Goal: Task Accomplishment & Management: Use online tool/utility

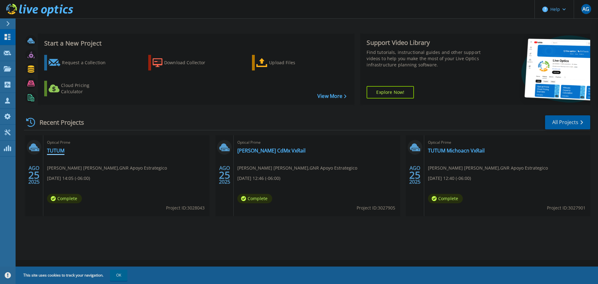
click at [55, 151] on link "TUTUM" at bounding box center [55, 150] width 17 height 6
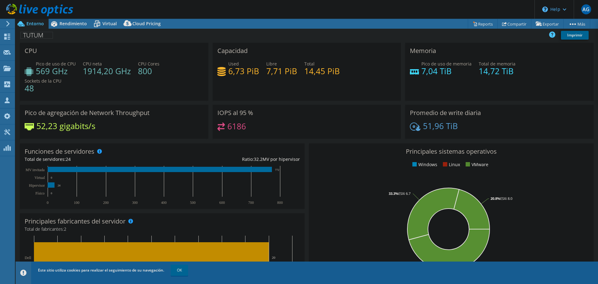
click at [283, 78] on div "Used 6,73 PiB Libre 7,71 PiB Total 14,45 PiB" at bounding box center [306, 70] width 179 height 20
click at [286, 73] on h4 "7,71 PiB" at bounding box center [281, 71] width 31 height 7
click at [71, 22] on span "Rendimiento" at bounding box center [72, 24] width 27 height 6
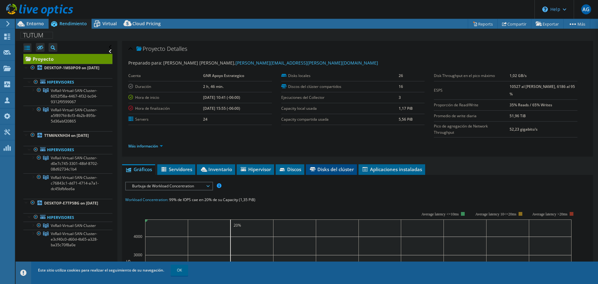
click at [331, 166] on span "Disks del clúster" at bounding box center [331, 169] width 45 height 6
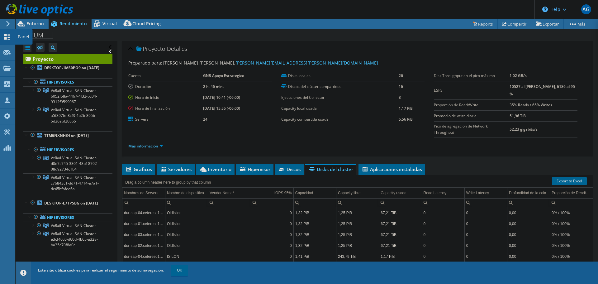
click at [7, 38] on icon at bounding box center [6, 37] width 7 height 6
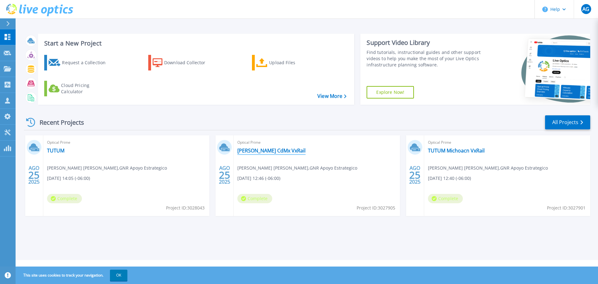
click at [260, 149] on link "[PERSON_NAME] CdMx VxRail" at bounding box center [271, 150] width 68 height 6
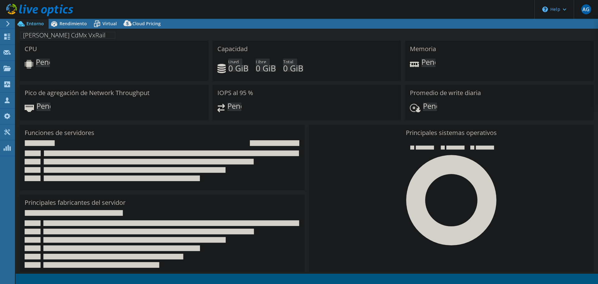
select select "USD"
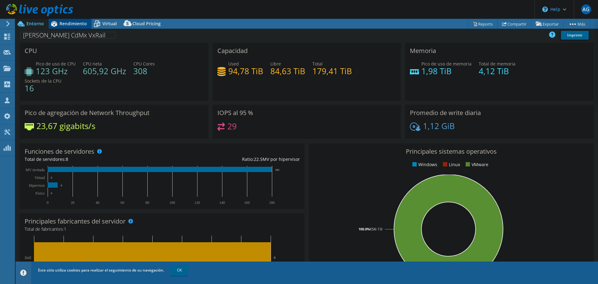
click at [70, 24] on span "Rendimiento" at bounding box center [72, 24] width 27 height 6
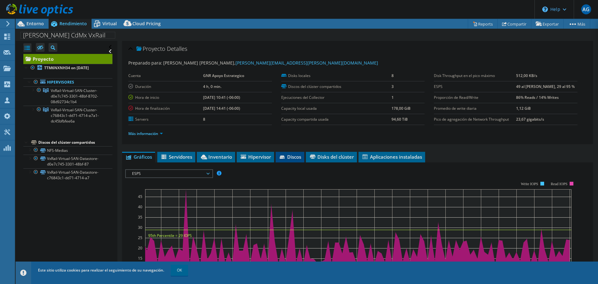
click at [286, 155] on icon at bounding box center [283, 157] width 6 height 4
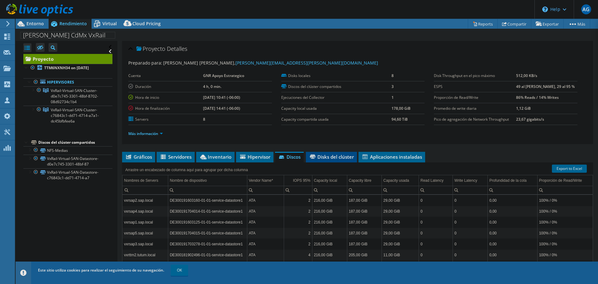
click at [332, 153] on li "Disks del clúster" at bounding box center [331, 157] width 51 height 11
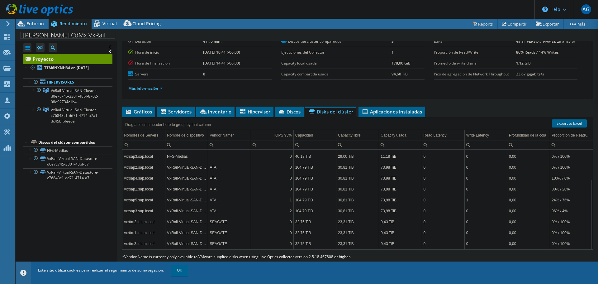
scroll to position [47, 0]
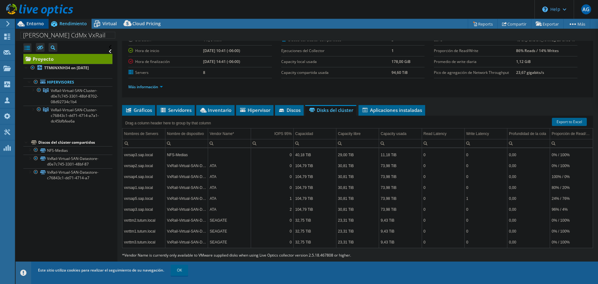
click at [39, 22] on span "Entorno" at bounding box center [34, 24] width 17 height 6
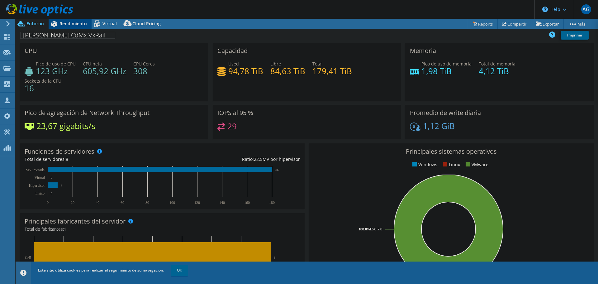
click at [79, 24] on span "Rendimiento" at bounding box center [72, 24] width 27 height 6
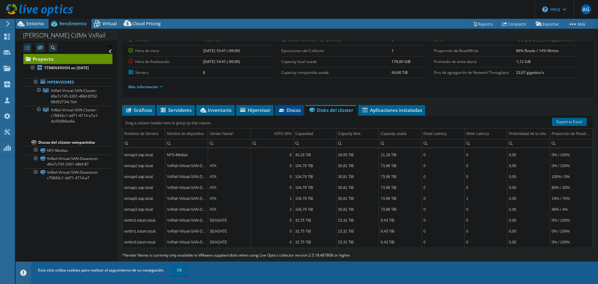
click at [295, 109] on span "Discos" at bounding box center [289, 110] width 22 height 6
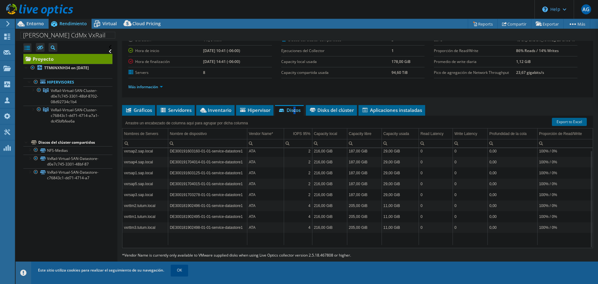
click at [180, 271] on link "OK" at bounding box center [179, 269] width 17 height 11
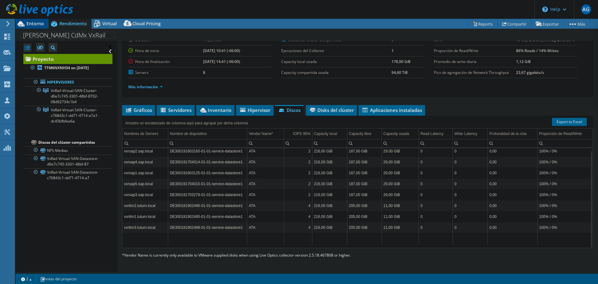
click at [43, 23] on span "Entorno" at bounding box center [34, 24] width 17 height 6
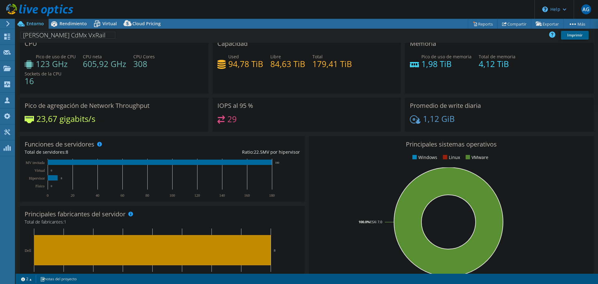
scroll to position [0, 0]
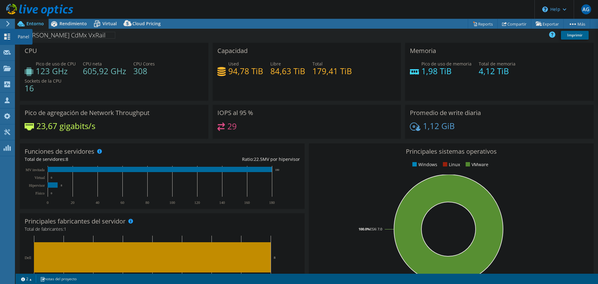
click at [10, 39] on icon at bounding box center [6, 37] width 7 height 6
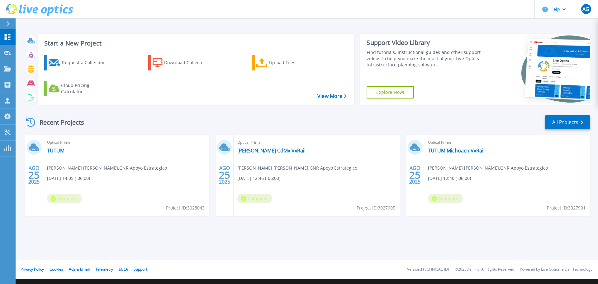
click at [206, 208] on div "Optical Prime [PERSON_NAME] [PERSON_NAME] , GNR Apoyo Estrategico [DATE] 14:05 …" at bounding box center [126, 175] width 166 height 81
click at [9, 37] on icon at bounding box center [8, 37] width 6 height 6
click at [282, 64] on div "Upload Files" at bounding box center [294, 62] width 50 height 12
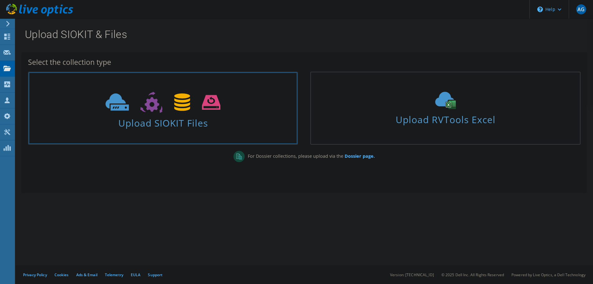
click at [213, 119] on span "Upload SIOKIT Files" at bounding box center [163, 120] width 269 height 13
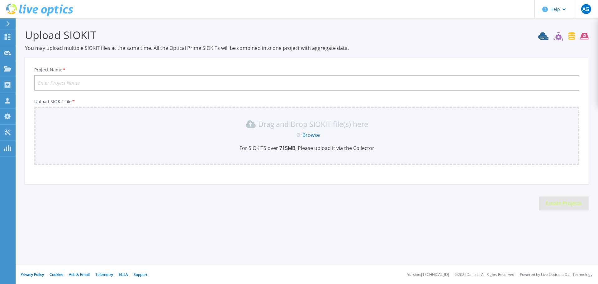
click at [116, 80] on input "Project Name *" at bounding box center [306, 83] width 545 height 16
type input "TUTUM DURANGO"
click at [306, 135] on link "Browse" at bounding box center [310, 134] width 17 height 7
click at [584, 11] on span "AG" at bounding box center [585, 9] width 7 height 5
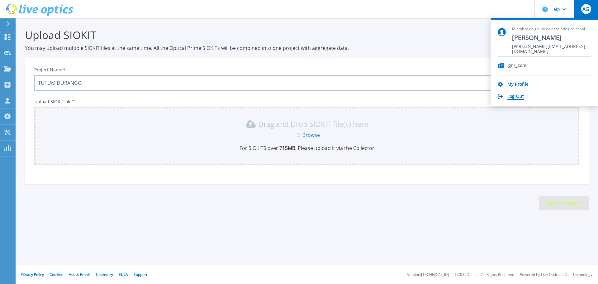
click at [517, 97] on link "Log Out" at bounding box center [515, 97] width 17 height 6
